Goal: Task Accomplishment & Management: Manage account settings

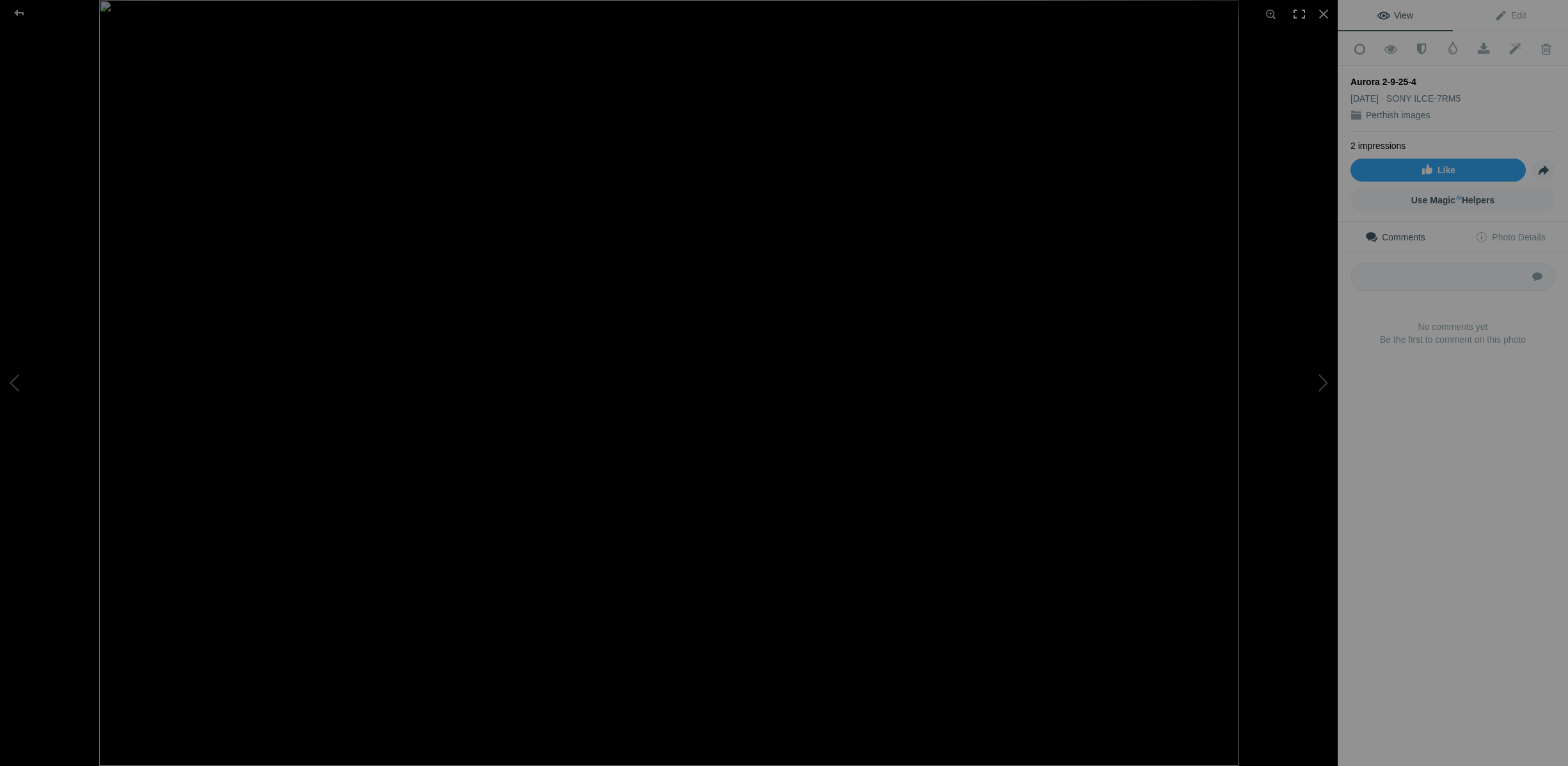
click at [1306, 11] on div at bounding box center [1299, 14] width 28 height 28
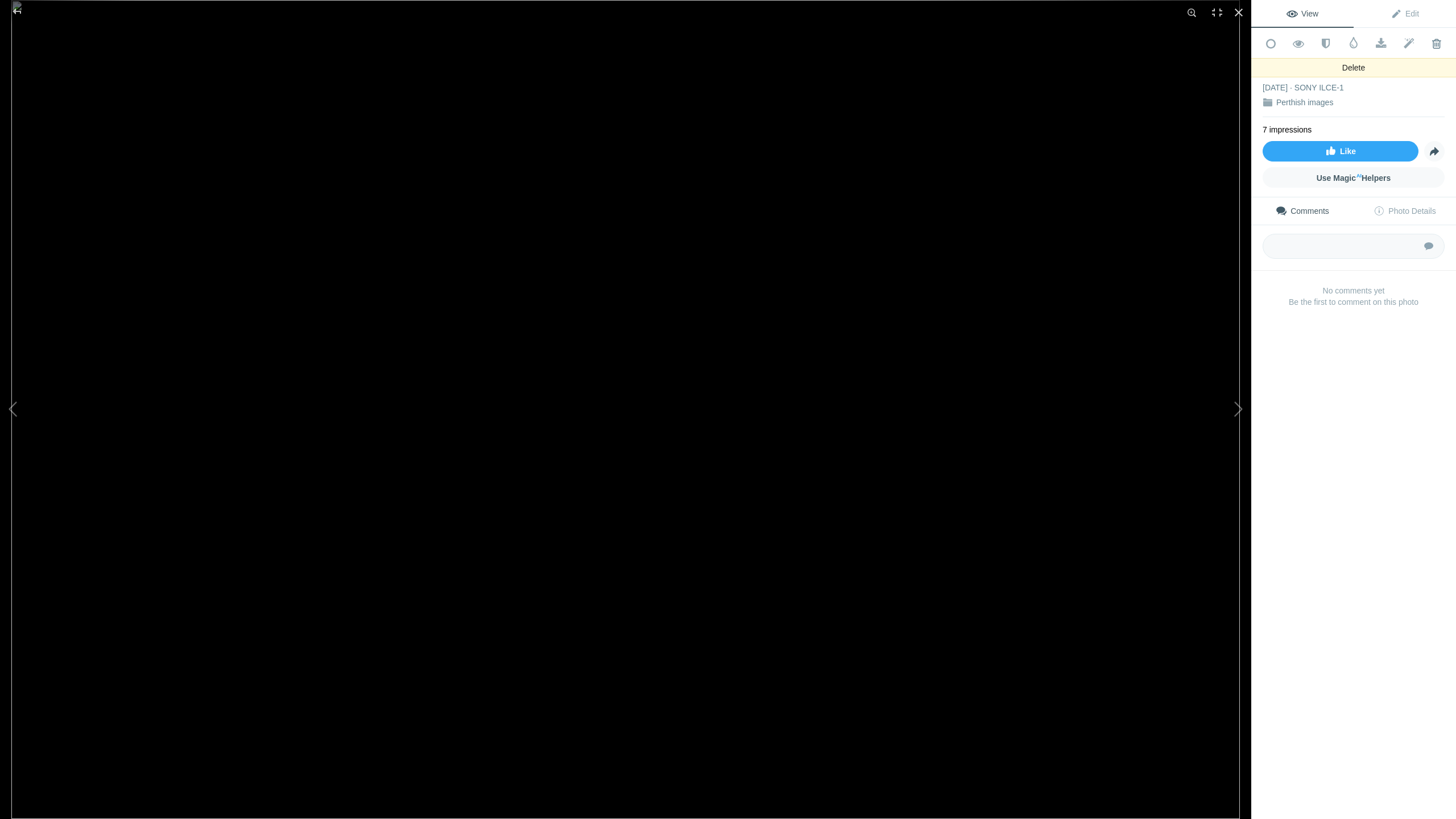
click at [1393, 43] on span at bounding box center [1436, 44] width 28 height 12
click at [1190, 334] on button at bounding box center [1208, 410] width 85 height 295
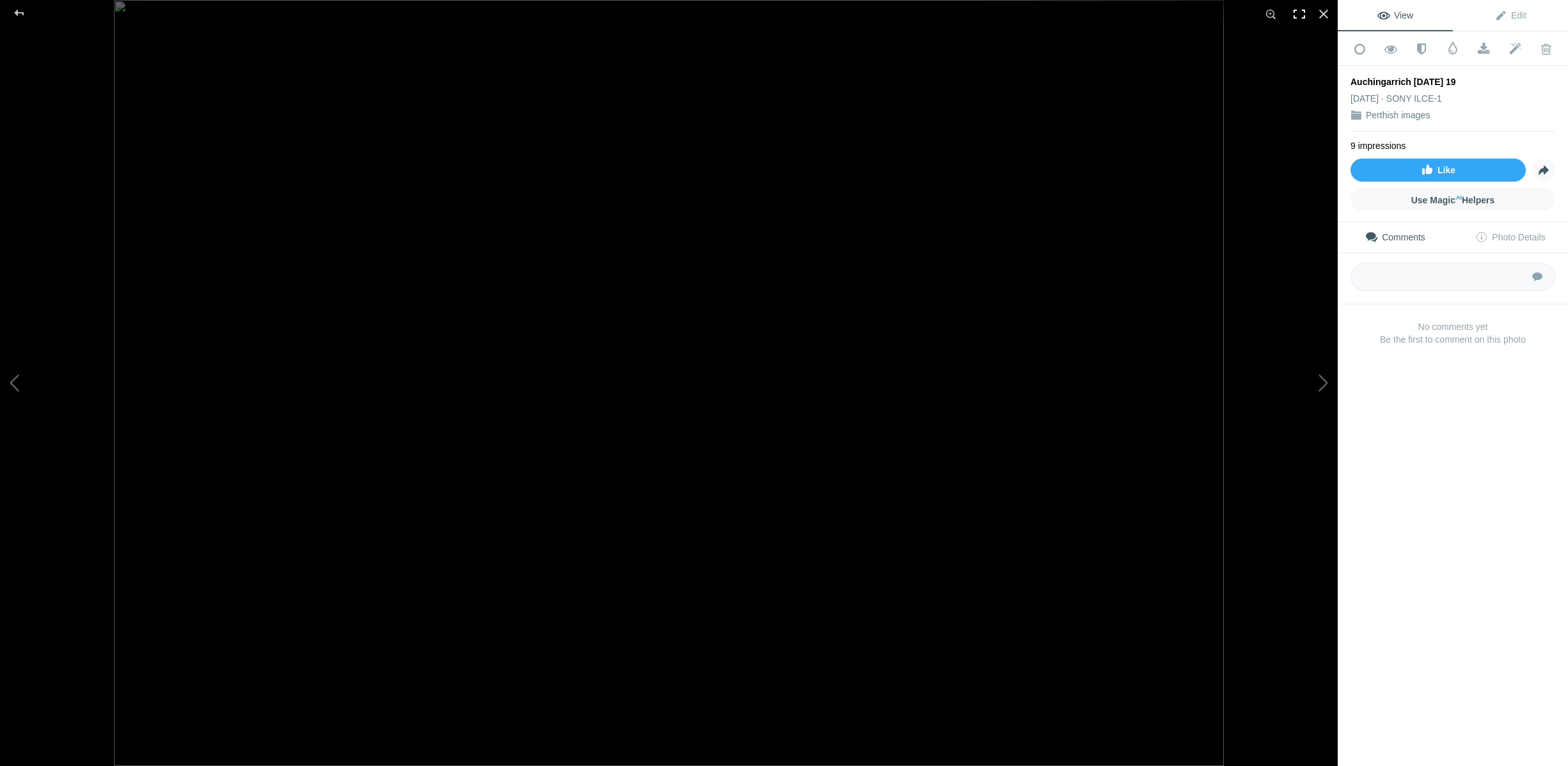
click at [1300, 14] on div at bounding box center [1299, 14] width 28 height 28
